Goal: Information Seeking & Learning: Check status

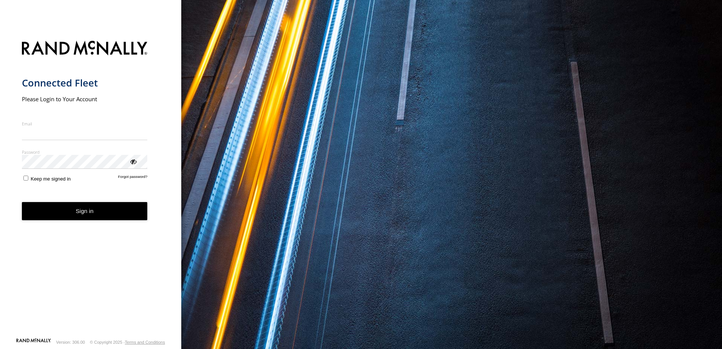
type input "**********"
click at [82, 219] on button "Sign in" at bounding box center [85, 211] width 126 height 19
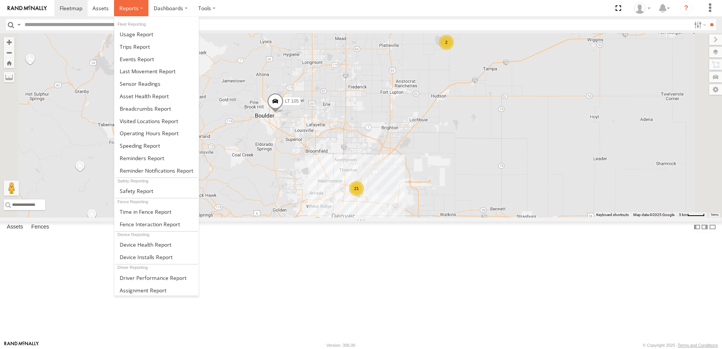
click at [138, 6] on label at bounding box center [131, 8] width 34 height 16
click at [153, 110] on span at bounding box center [145, 108] width 51 height 7
